Goal: Task Accomplishment & Management: Manage account settings

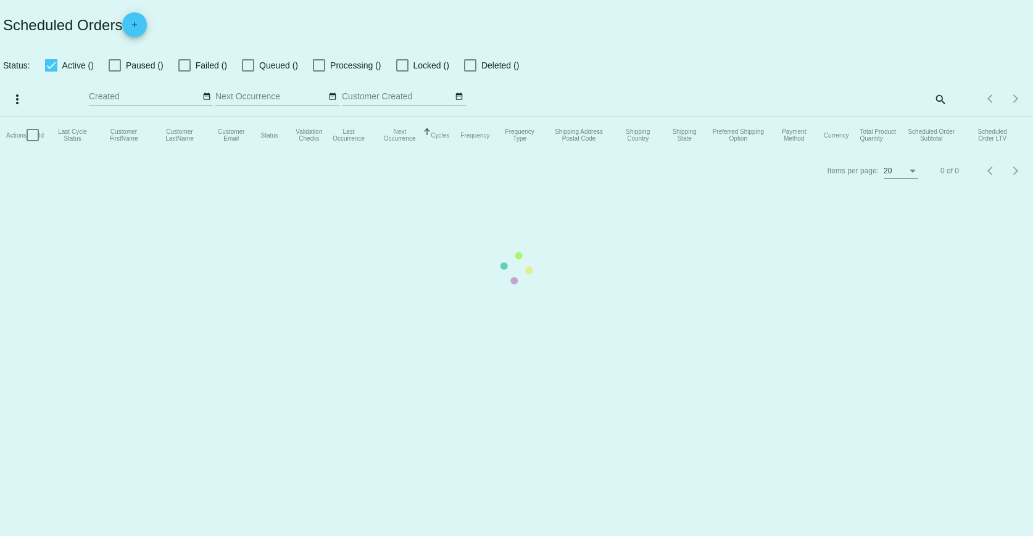
checkbox input "true"
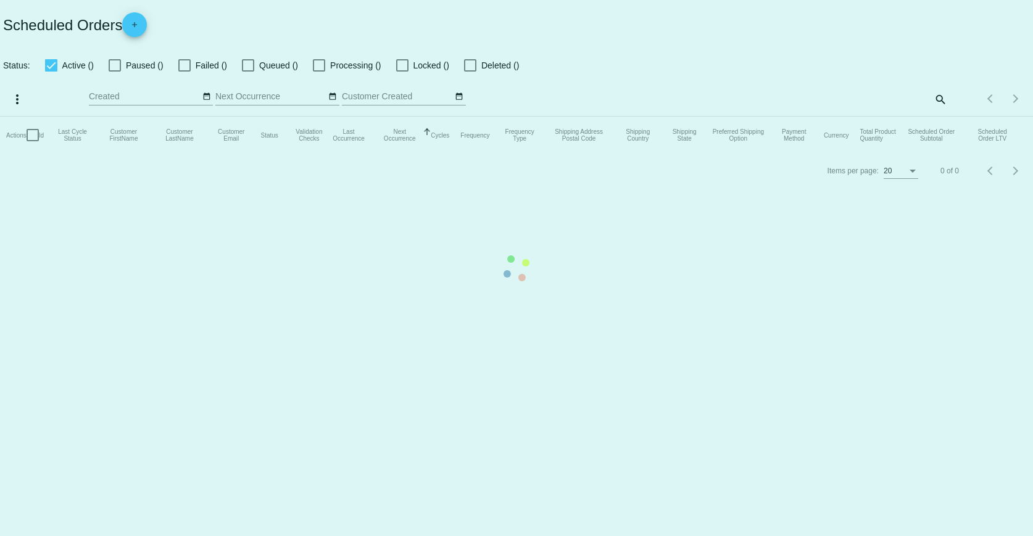
checkbox input "true"
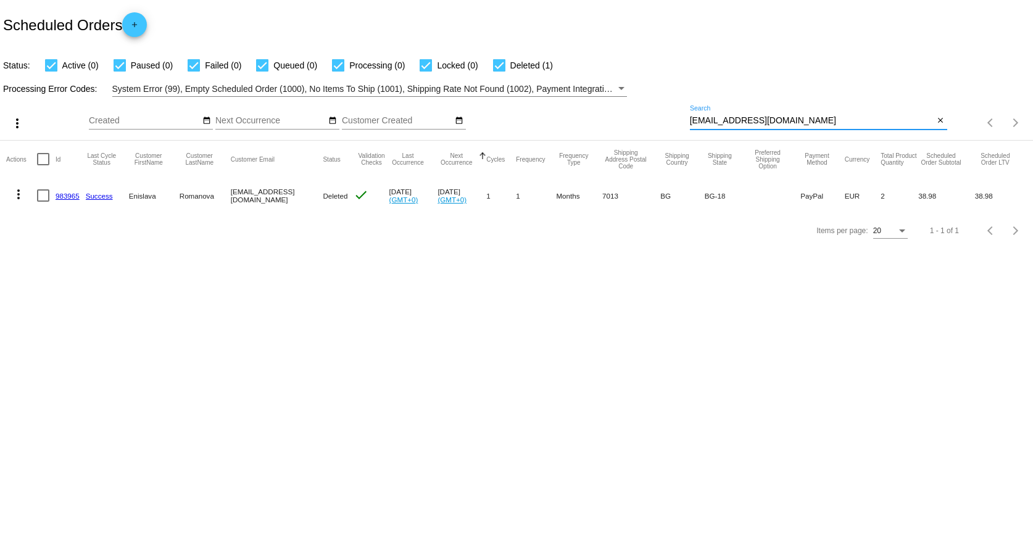
drag, startPoint x: 818, startPoint y: 119, endPoint x: 601, endPoint y: 112, distance: 217.4
click at [601, 112] on div "more_vert Aug Jan Feb Mar [DATE]" at bounding box center [516, 119] width 1033 height 44
paste input "wednesdaytheweirdo"
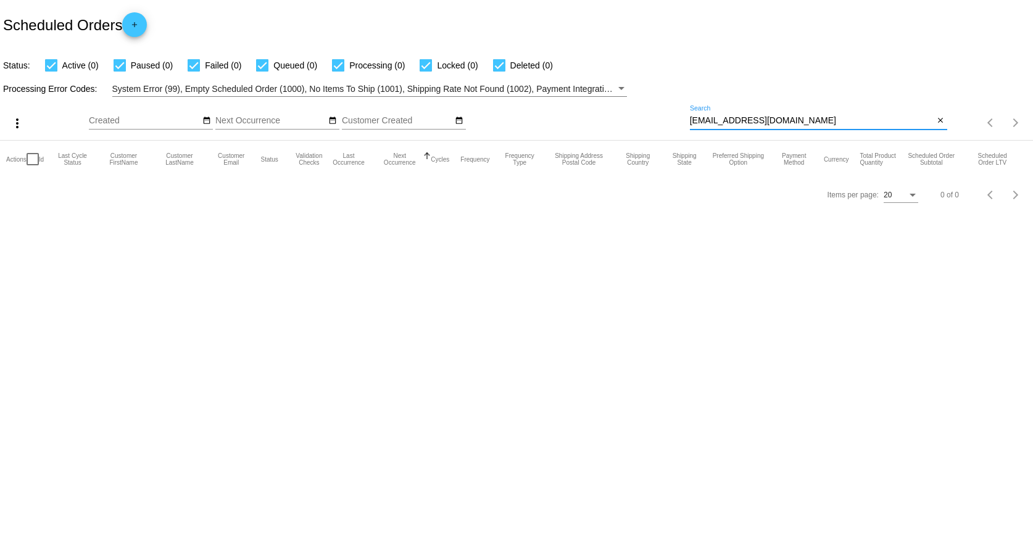
drag, startPoint x: 839, startPoint y: 115, endPoint x: 643, endPoint y: 115, distance: 196.3
click at [643, 115] on div "more_vert Aug Jan Feb Mar [DATE]" at bounding box center [516, 119] width 1033 height 44
paste input "[PERSON_NAME]"
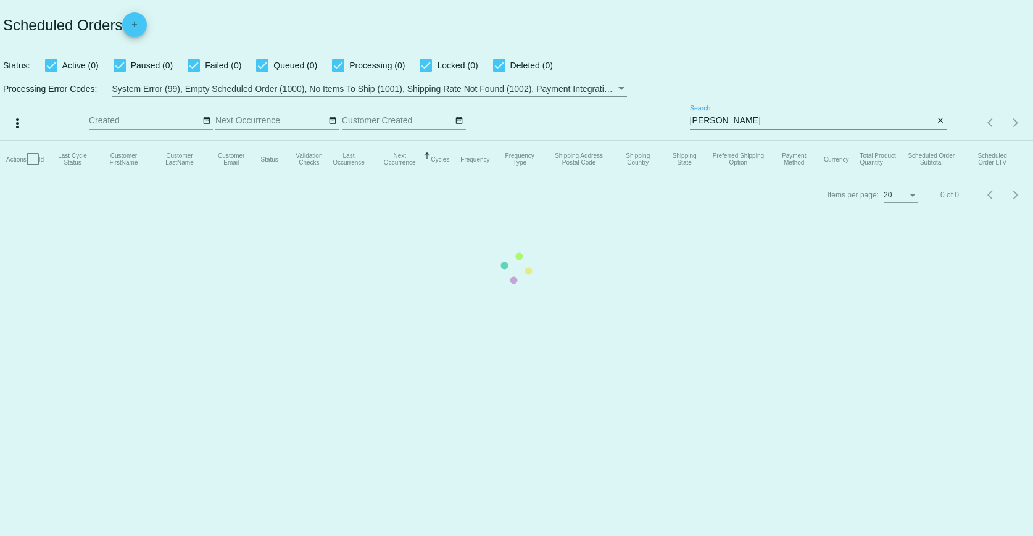
type input "[PERSON_NAME]"
